Goal: Task Accomplishment & Management: Use online tool/utility

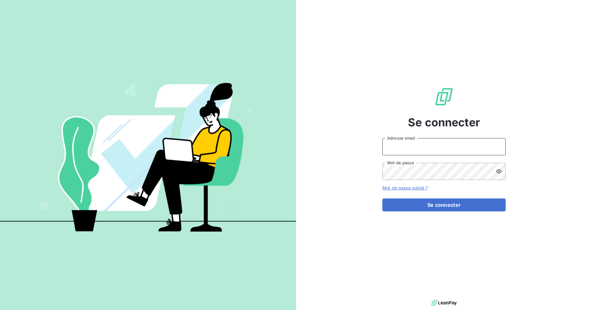
click at [399, 149] on input "Adresse email" at bounding box center [443, 146] width 123 height 17
type input "[EMAIL_ADDRESS][DOMAIN_NAME]"
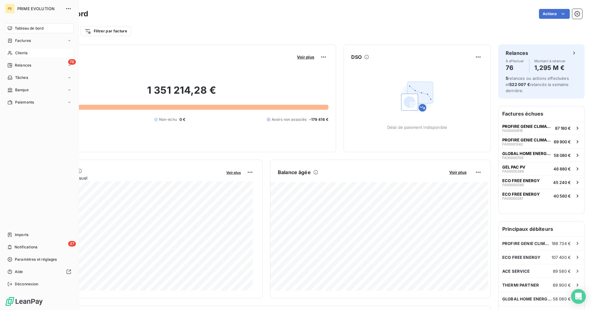
click at [17, 54] on span "Clients" at bounding box center [21, 53] width 12 height 6
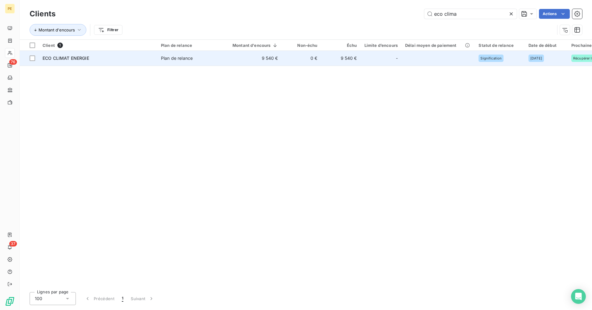
type input "eco clima"
click at [150, 60] on div "ECO CLIMAT ENERGIE" at bounding box center [98, 58] width 111 height 6
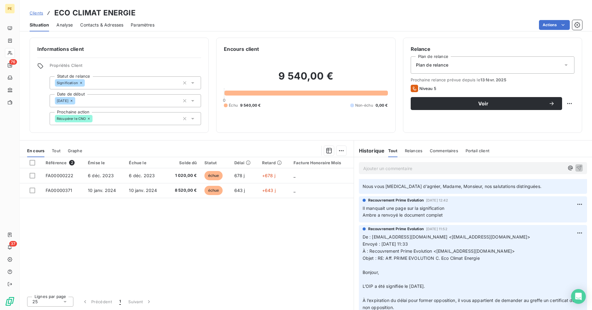
scroll to position [218, 0]
click at [480, 259] on span "Objet : RE: Aff. PRIME EVOLUTION C. Eco Climat Energie" at bounding box center [421, 258] width 117 height 5
click at [386, 259] on span "Objet : RE: Aff. PRIME EVOLUTION C. Eco Climat Energie" at bounding box center [421, 258] width 117 height 5
copy span "Aff. PRIME EVOLUTION C. Eco Climat Energie"
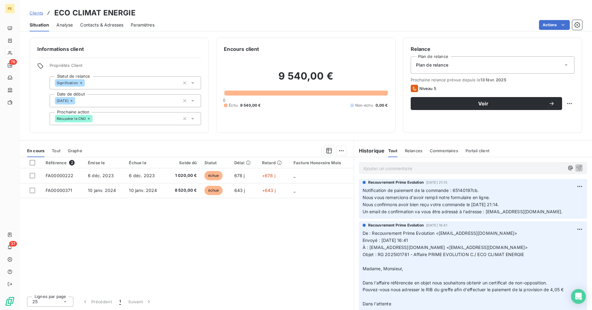
scroll to position [0, 0]
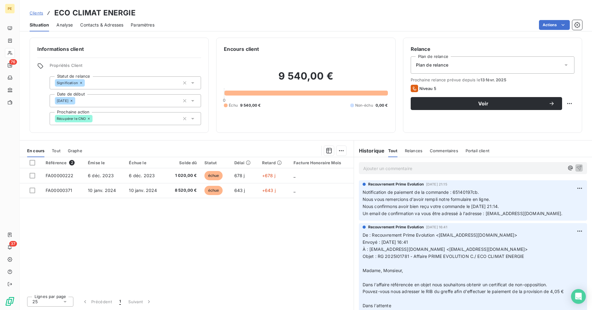
click at [373, 170] on p "Ajouter un commentaire ﻿" at bounding box center [463, 169] width 201 height 8
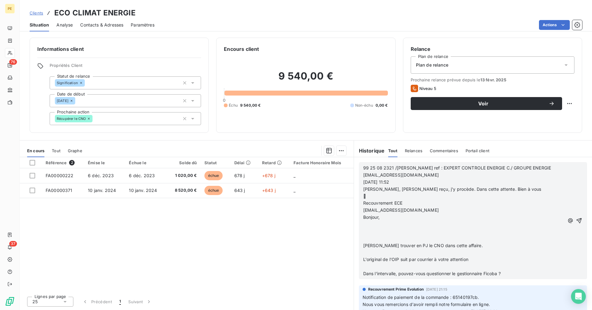
click at [418, 212] on p "​[EMAIL_ADDRESS][DOMAIN_NAME]​" at bounding box center [463, 210] width 201 height 7
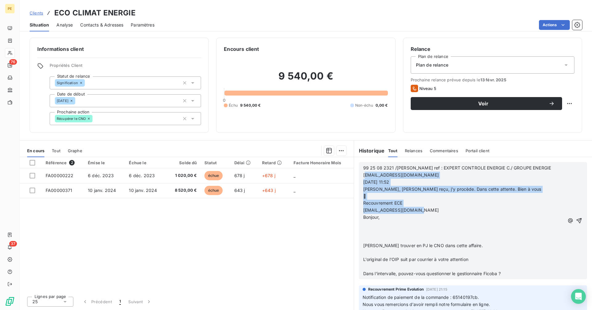
click at [365, 173] on span "[EMAIL_ADDRESS][DOMAIN_NAME]" at bounding box center [401, 174] width 76 height 5
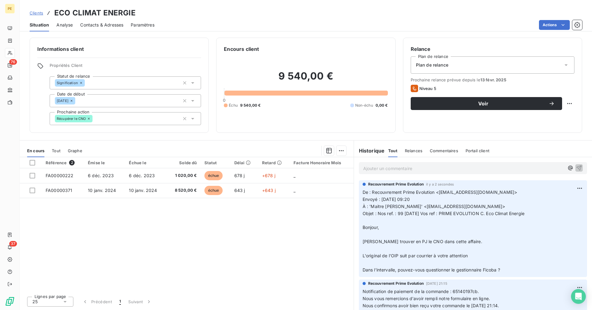
click at [35, 13] on span "Clients" at bounding box center [37, 12] width 14 height 5
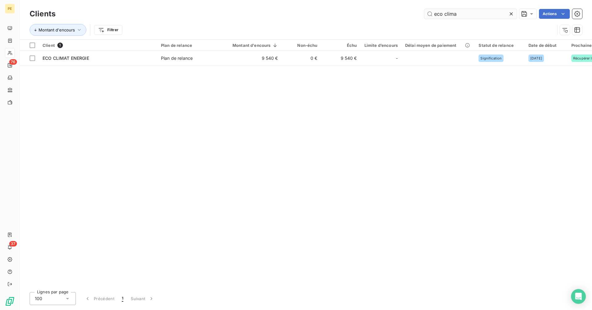
click at [495, 11] on input "eco clima" at bounding box center [470, 14] width 93 height 10
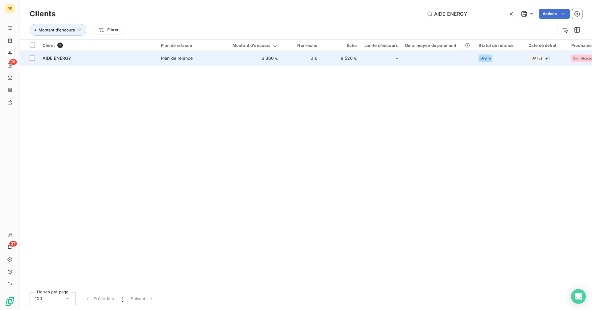
type input "AIDE ENERGY"
click at [366, 55] on div "-" at bounding box center [381, 58] width 33 height 10
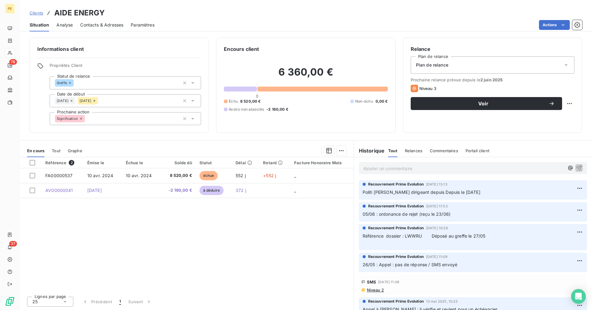
click at [422, 195] on span "Politi [PERSON_NAME] dirigeant depuis Depuis le [DATE]" at bounding box center [422, 192] width 118 height 5
click at [86, 22] on span "Contacts & Adresses" at bounding box center [101, 25] width 43 height 6
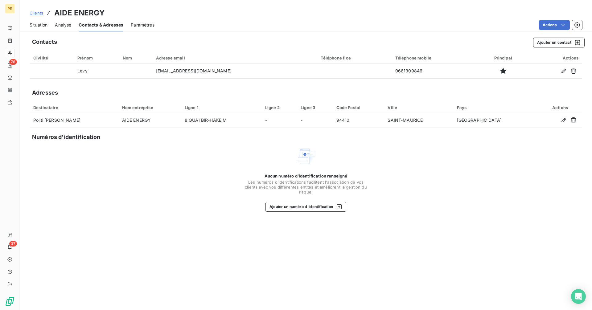
click at [37, 27] on span "Situation" at bounding box center [39, 25] width 18 height 6
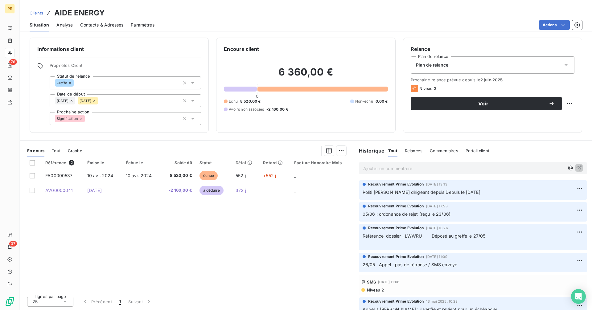
click at [410, 195] on span "Politi [PERSON_NAME] dirigeant depuis Depuis le [DATE]" at bounding box center [422, 192] width 118 height 5
click at [53, 11] on div "Clients AIDE ENERGY" at bounding box center [67, 12] width 75 height 11
click at [109, 10] on div "Clients AIDE ENERGY" at bounding box center [306, 12] width 572 height 11
click at [104, 12] on div "Clients AIDE ENERGY" at bounding box center [306, 12] width 572 height 11
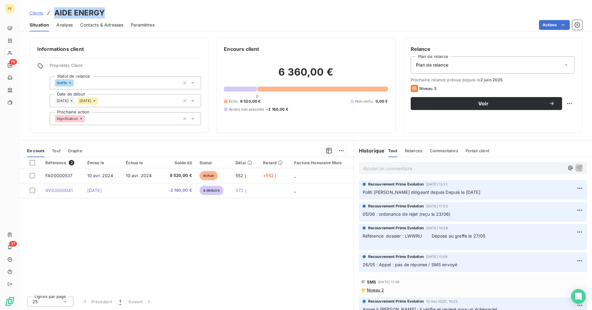
click at [104, 12] on h3 "AIDE ENERGY" at bounding box center [79, 12] width 51 height 11
copy h3 "AIDE ENERGY"
click at [38, 14] on span "Clients" at bounding box center [37, 12] width 14 height 5
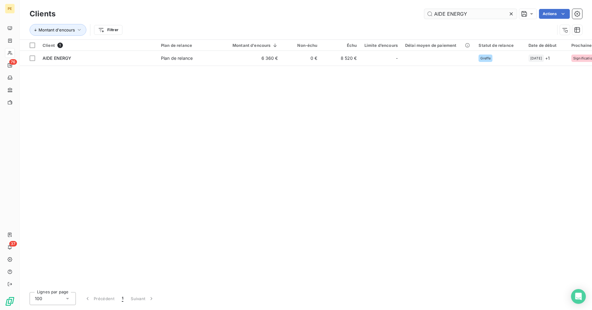
click at [487, 10] on input "AIDE ENERGY" at bounding box center [470, 14] width 93 height 10
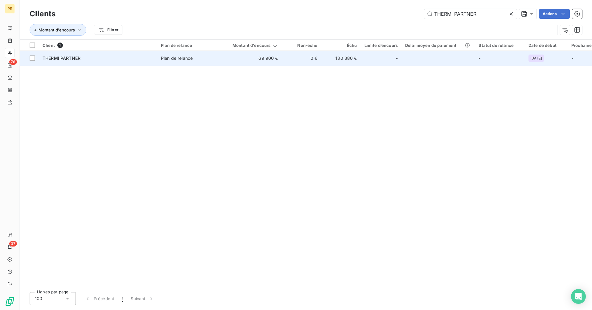
type input "THERMI PARTNER"
click at [211, 58] on span "Plan de relance" at bounding box center [189, 58] width 57 height 6
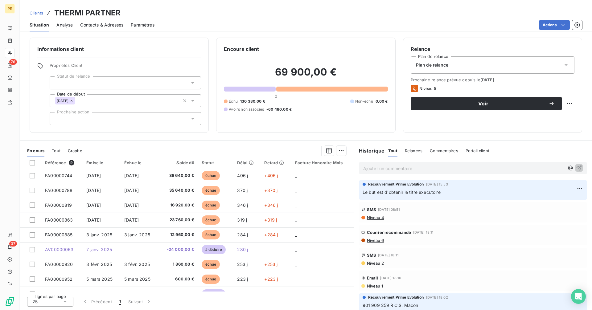
click at [377, 243] on span "Niveau 6" at bounding box center [375, 240] width 18 height 5
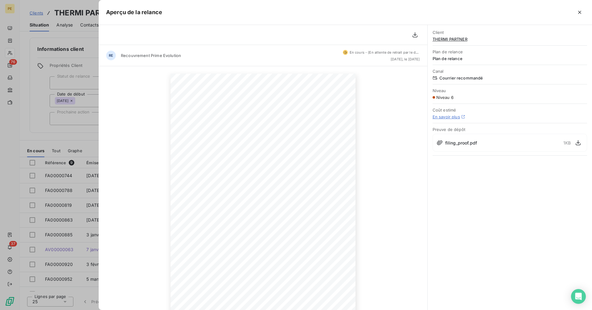
click at [59, 125] on div at bounding box center [296, 155] width 592 height 310
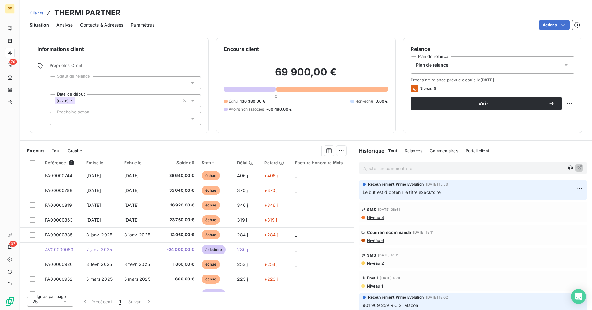
click at [40, 11] on span "Clients" at bounding box center [37, 12] width 14 height 5
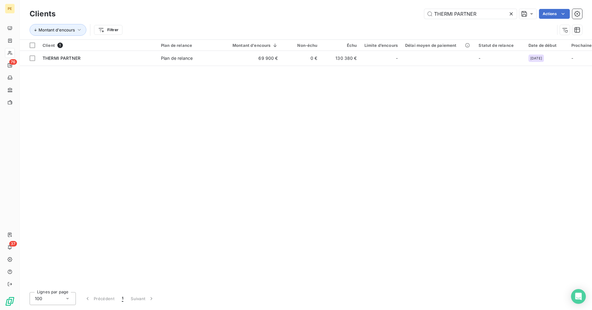
click at [509, 14] on icon at bounding box center [511, 14] width 6 height 6
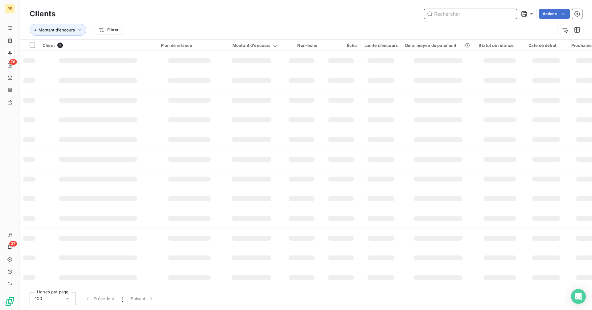
click at [497, 14] on input "text" at bounding box center [470, 14] width 93 height 10
paste input "BG GROUP"
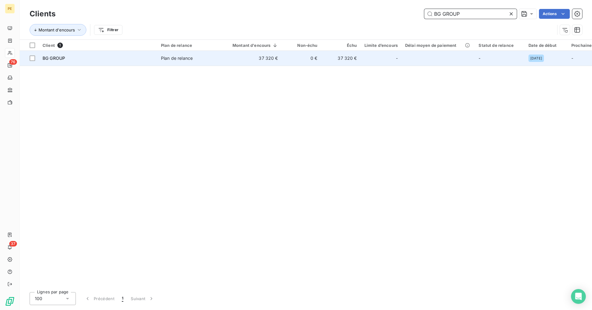
type input "BG GROUP"
click at [166, 63] on td "Plan de relance" at bounding box center [189, 58] width 64 height 15
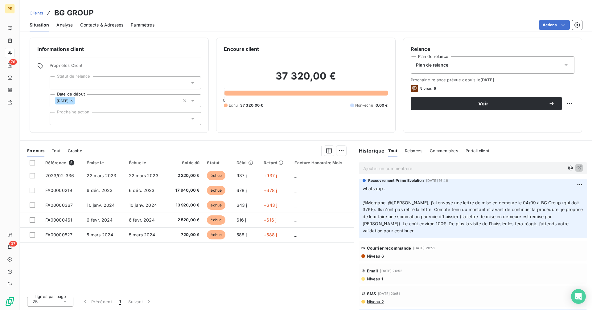
scroll to position [72, 0]
click at [377, 253] on span "Niveau 6" at bounding box center [375, 255] width 18 height 5
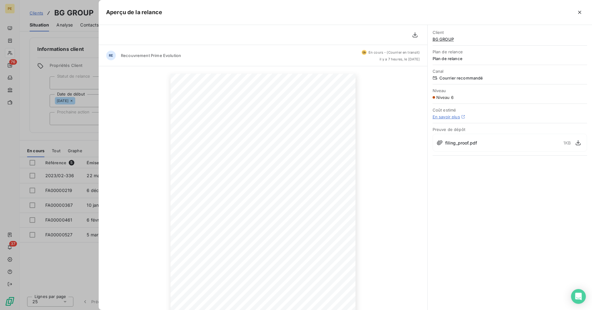
click at [31, 108] on div at bounding box center [296, 155] width 592 height 310
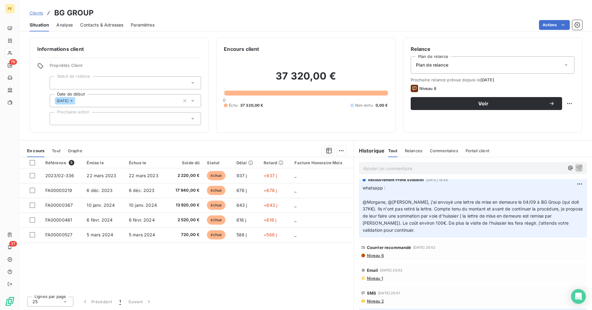
click at [38, 13] on span "Clients" at bounding box center [37, 12] width 14 height 5
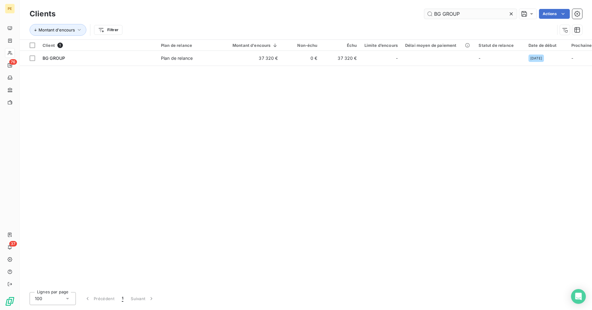
click at [460, 12] on input "BG GROUP" at bounding box center [470, 14] width 93 height 10
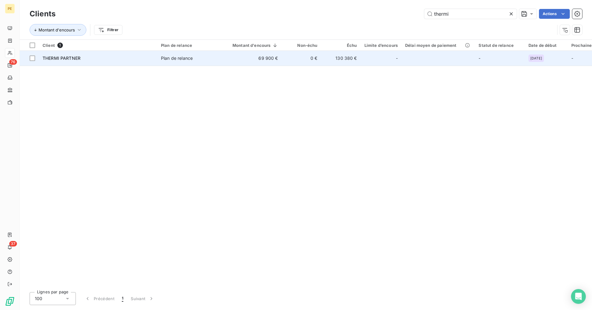
type input "thermi"
click at [393, 55] on div at bounding box center [389, 58] width 10 height 10
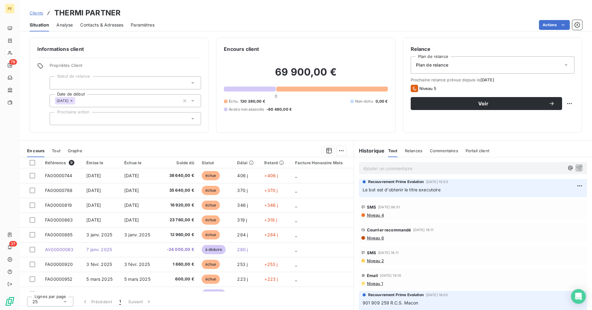
scroll to position [4, 0]
click at [377, 237] on span "Niveau 6" at bounding box center [375, 236] width 18 height 5
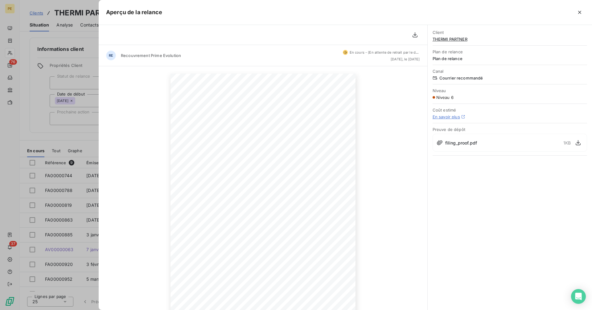
click at [39, 123] on div at bounding box center [296, 155] width 592 height 310
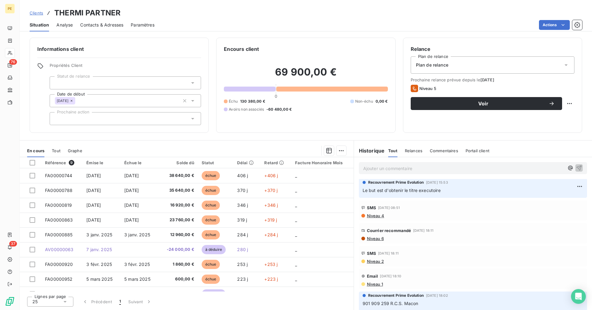
scroll to position [0, 0]
click at [489, 70] on div "Plan de relance" at bounding box center [493, 64] width 164 height 17
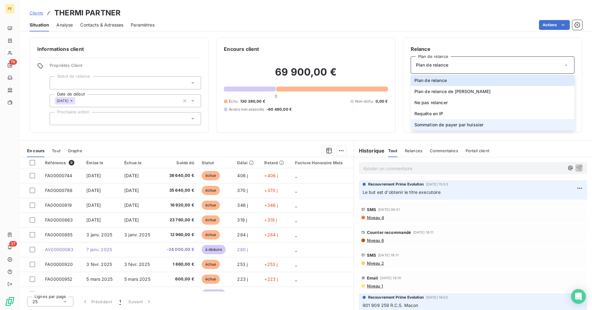
click at [451, 127] on span "Sommation de payer par huissier" at bounding box center [449, 125] width 69 height 6
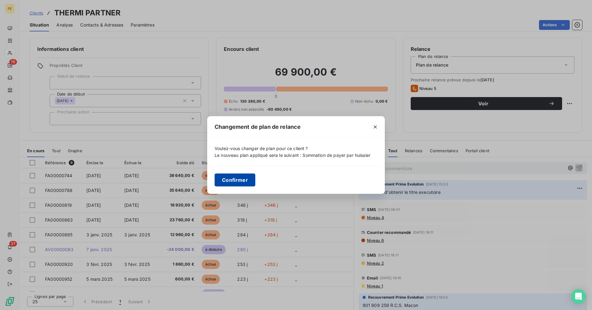
click at [238, 182] on button "Confirmer" at bounding box center [235, 180] width 41 height 13
click at [238, 182] on td "406 j" at bounding box center [246, 175] width 27 height 15
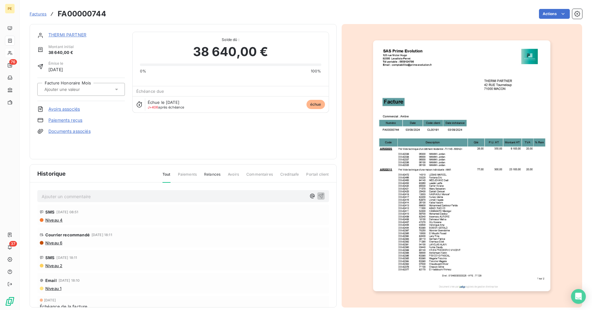
click at [72, 35] on link "THERMI PARTNER" at bounding box center [67, 34] width 38 height 5
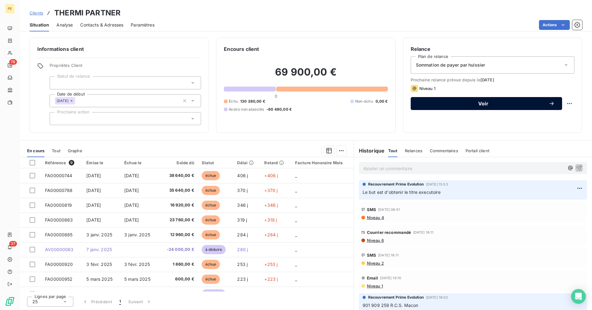
click at [500, 106] on div "Voir" at bounding box center [486, 104] width 137 height 6
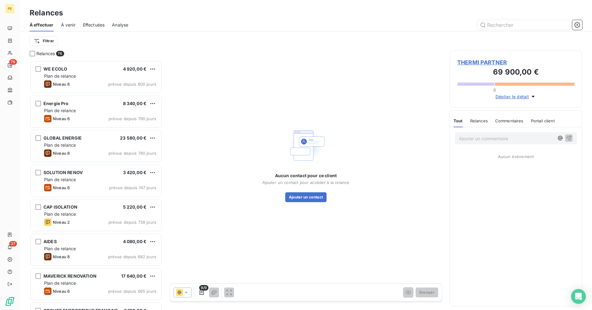
scroll to position [245, 128]
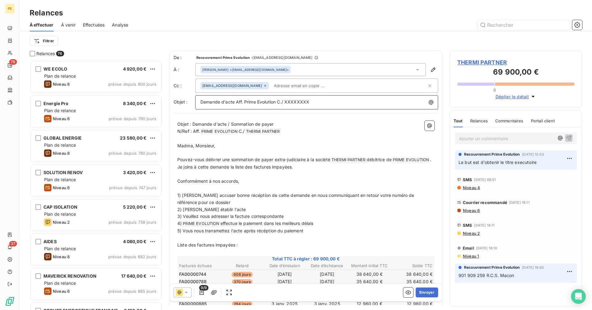
click at [311, 101] on p "Demande d'acte Aff. Prime Evolution C./ XXXXXXXX" at bounding box center [318, 102] width 236 height 7
click at [285, 103] on span "Demande d'acte Aff. Prime Evolution C./ XXXXXXXX" at bounding box center [254, 101] width 109 height 5
click at [428, 102] on icon "button" at bounding box center [431, 102] width 6 height 6
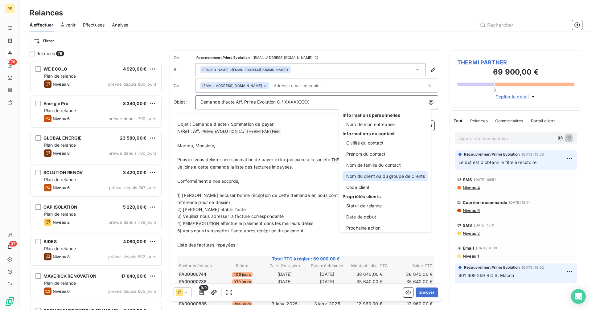
click at [380, 175] on div "Nom du client ou du groupe de clients" at bounding box center [385, 176] width 85 height 10
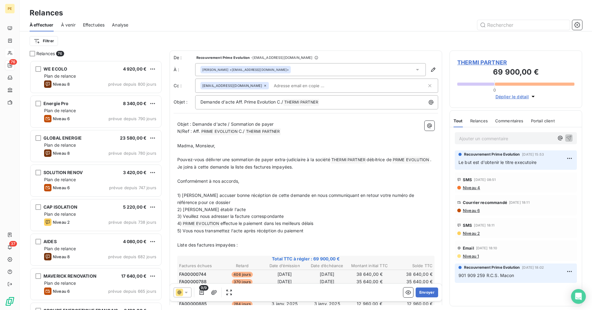
click at [312, 235] on p "5) Vous nous transmettez l'acte après récéption du paiement" at bounding box center [305, 231] width 257 height 7
click at [183, 233] on span "5) Vous nous transmettez l'acte après récéption du paiement" at bounding box center [240, 230] width 126 height 5
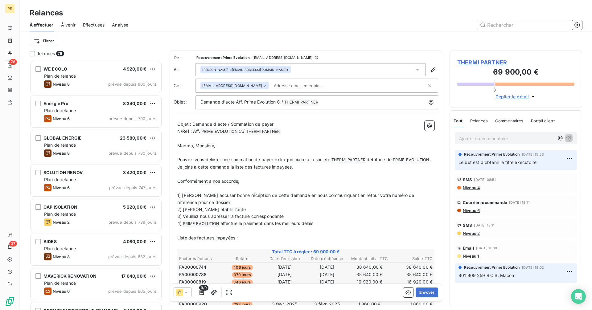
click at [296, 68] on div "[PERSON_NAME] <[EMAIL_ADDRESS][DOMAIN_NAME]>" at bounding box center [310, 69] width 231 height 13
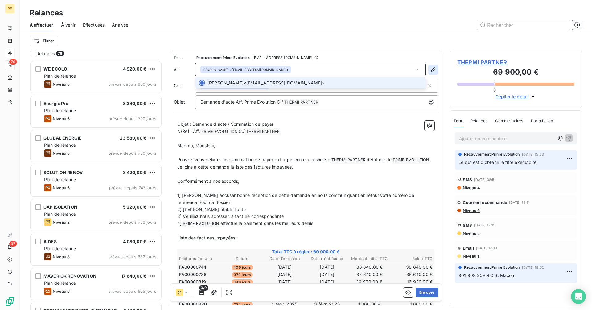
click at [430, 68] on icon "button" at bounding box center [433, 70] width 6 height 6
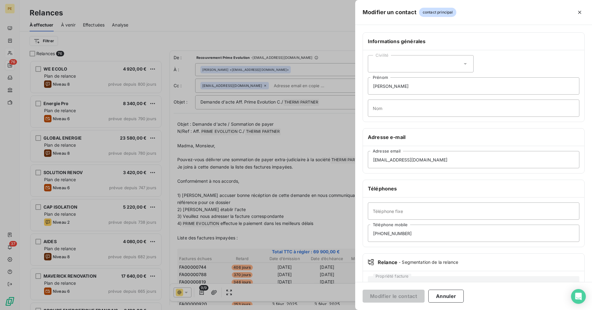
click at [327, 55] on div at bounding box center [296, 155] width 592 height 310
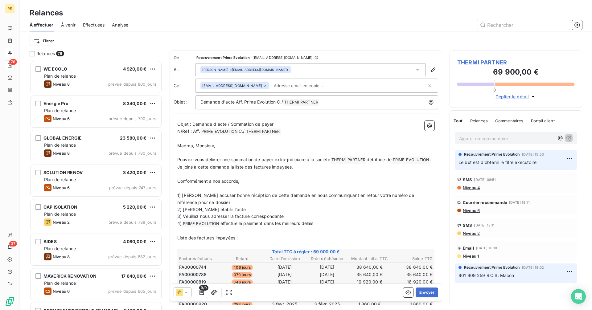
click at [481, 61] on span "THERMI PARTNER" at bounding box center [515, 62] width 117 height 8
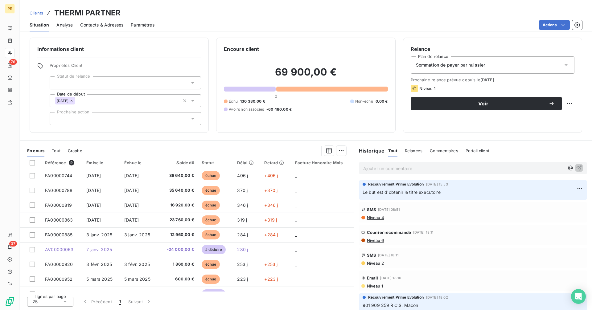
click at [105, 26] on span "Contacts & Adresses" at bounding box center [101, 25] width 43 height 6
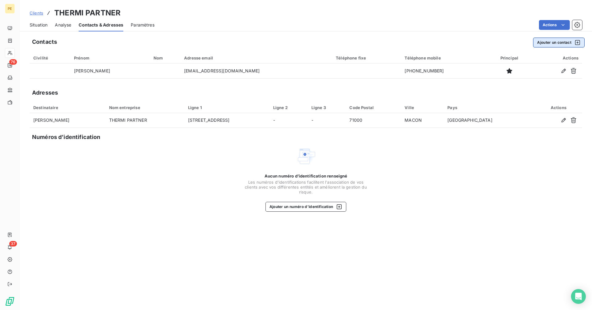
click at [557, 44] on button "Ajouter un contact" at bounding box center [559, 43] width 52 height 10
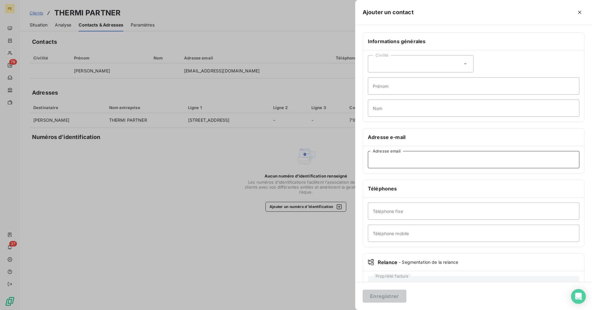
click at [397, 161] on input "Adresse email" at bounding box center [474, 159] width 212 height 17
paste input "[EMAIL_ADDRESS][DOMAIN_NAME]"
type input "[EMAIL_ADDRESS][DOMAIN_NAME]"
click at [386, 295] on button "Enregistrer" at bounding box center [385, 296] width 44 height 13
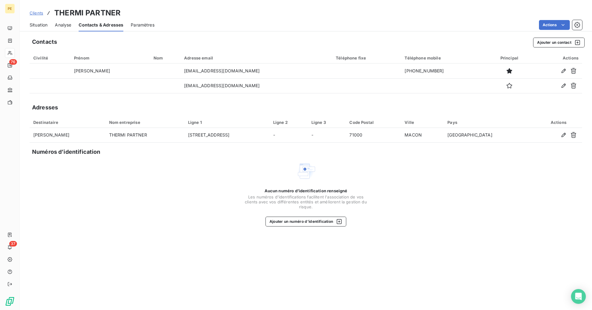
click at [39, 23] on span "Situation" at bounding box center [39, 25] width 18 height 6
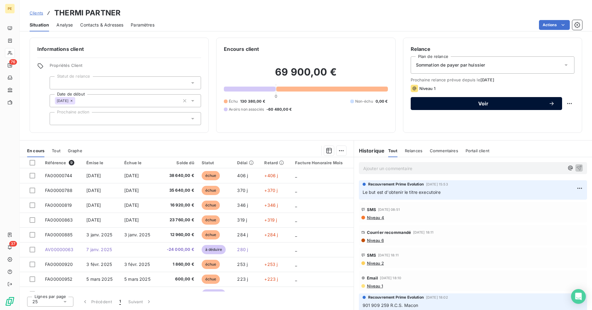
click at [478, 104] on span "Voir" at bounding box center [483, 103] width 130 height 5
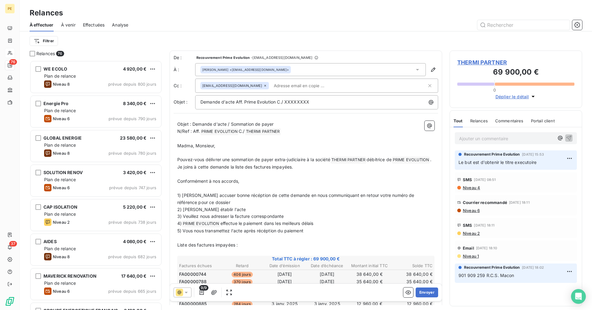
scroll to position [245, 128]
click at [308, 101] on span "Demande d'acte Aff. Prime Evolution C./ XXXXXXXX" at bounding box center [254, 101] width 109 height 5
click at [312, 101] on p "Demande d'acte Aff. Prime Evolution C./ XXXXXXXX" at bounding box center [318, 102] width 236 height 7
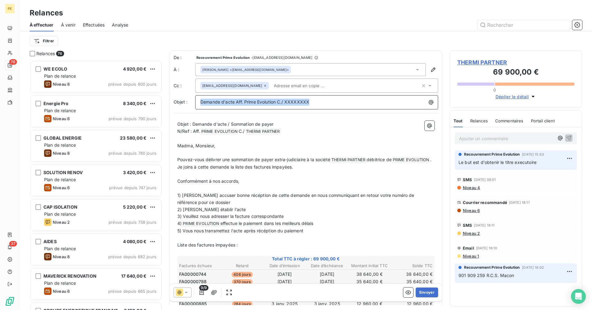
click at [294, 102] on span "Demande d'acte Aff. Prime Evolution C./ XXXXXXXX" at bounding box center [254, 101] width 109 height 5
click at [287, 102] on span "Demande d'acte Aff. Prime Evolution C./ XXXXXXXX" at bounding box center [254, 101] width 109 height 5
click at [286, 102] on span "Demande d'acte Aff. Prime Evolution C./ XXXXXXXX" at bounding box center [254, 101] width 109 height 5
click at [308, 102] on span "Demande d'acte Aff. Prime Evolution C./ XXXXXXXX" at bounding box center [254, 101] width 109 height 5
click at [316, 104] on p "Demande d'acte Aff. Prime Evolution C./ XXXXXXXX" at bounding box center [318, 102] width 236 height 7
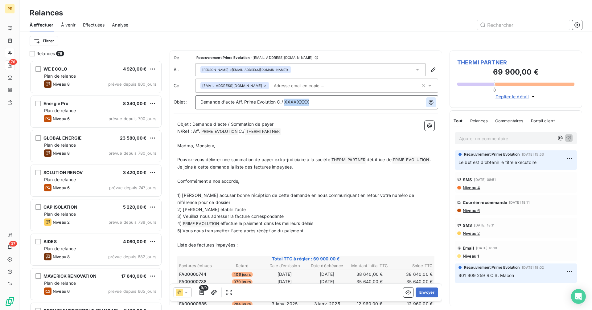
click at [428, 102] on icon "button" at bounding box center [431, 102] width 6 height 6
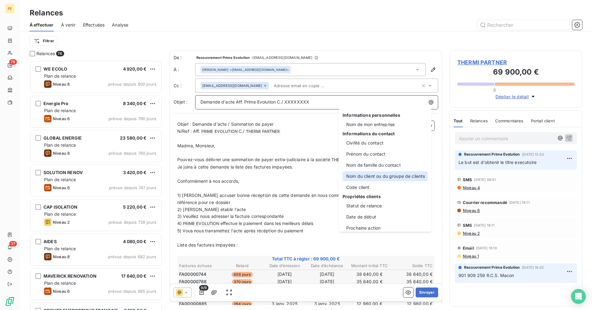
click at [381, 176] on div "Nom du client ou du groupe de clients" at bounding box center [385, 176] width 85 height 10
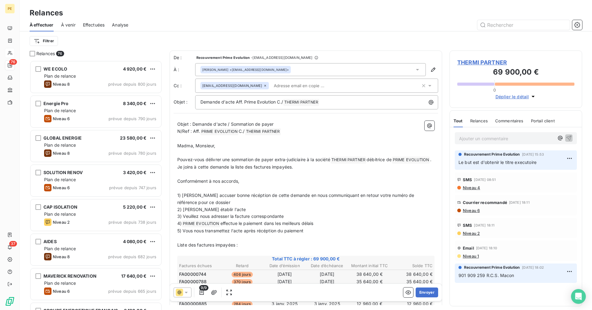
click at [283, 69] on div "[PERSON_NAME] <[EMAIL_ADDRESS][DOMAIN_NAME]>" at bounding box center [310, 69] width 231 height 13
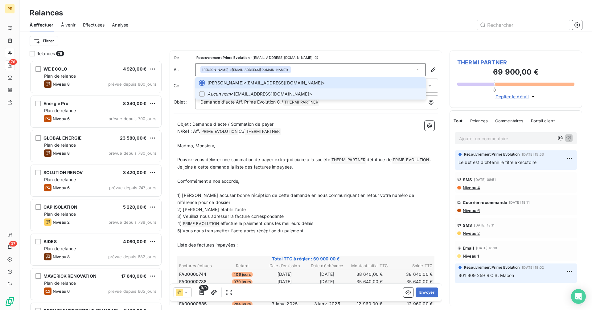
click at [276, 93] on span "Aucun nom <[EMAIL_ADDRESS][DOMAIN_NAME]>" at bounding box center [315, 94] width 215 height 6
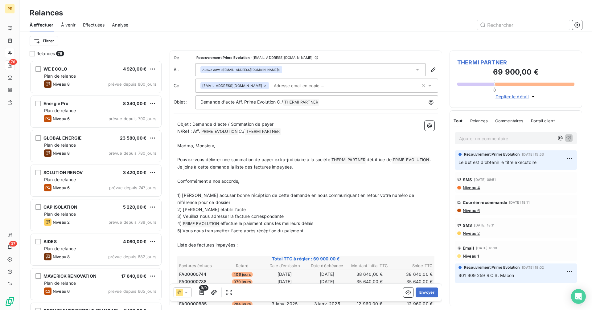
click at [312, 235] on p "5) Vous nous transmettez l'acte après récéption du paiement" at bounding box center [305, 231] width 257 height 7
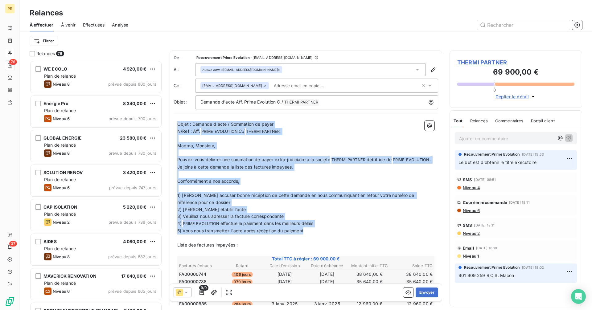
click at [176, 238] on div "Objet : Demande d'acte / Sommation de payer N/Ref : Aff. PRIME EVOLUTION ﻿ C./ …" at bounding box center [306, 265] width 265 height 297
click at [181, 233] on span "5) Vous nous transmettez l'acte après récéption du paiement" at bounding box center [240, 230] width 126 height 5
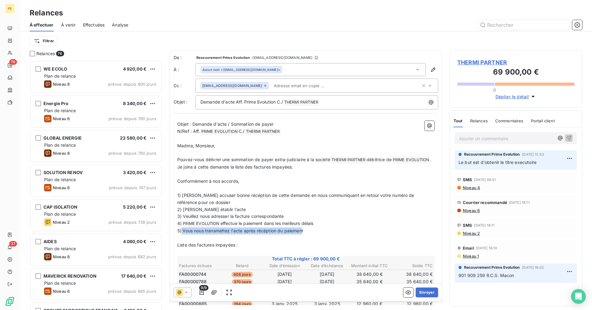
click at [302, 233] on span "5) Vous nous transmettez l'acte après récéption du paiement" at bounding box center [240, 230] width 126 height 5
click at [306, 235] on p "5) Vous nous transmettez l'acte après récéption du paiement" at bounding box center [305, 231] width 257 height 7
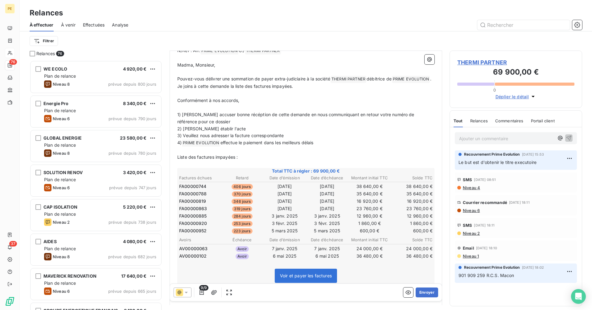
scroll to position [67, 0]
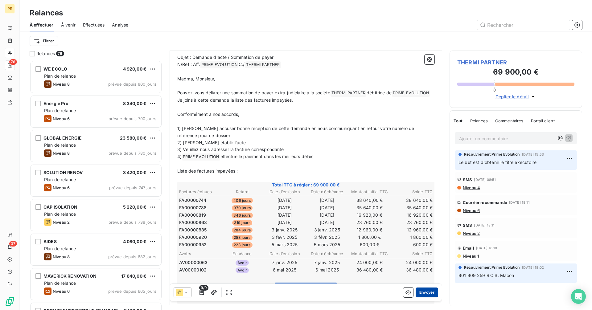
click at [429, 294] on button "Envoyer" at bounding box center [427, 293] width 23 height 10
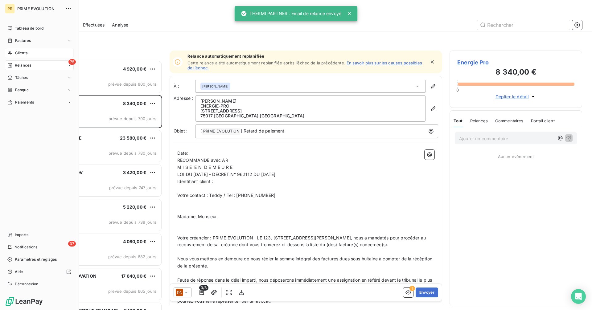
click at [20, 50] on span "Clients" at bounding box center [21, 53] width 12 height 6
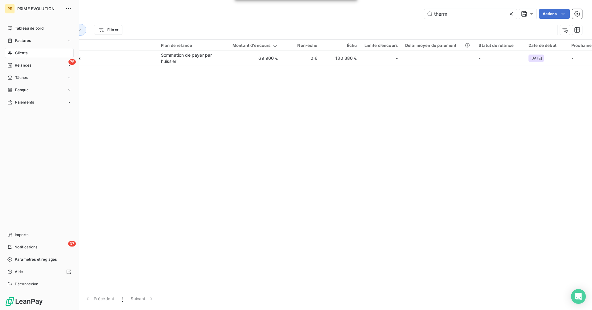
click at [13, 50] on div "Clients" at bounding box center [39, 53] width 69 height 10
click at [20, 50] on div "Clients" at bounding box center [39, 53] width 69 height 10
click at [33, 285] on span "Déconnexion" at bounding box center [27, 285] width 24 height 6
